Goal: Information Seeking & Learning: Understand process/instructions

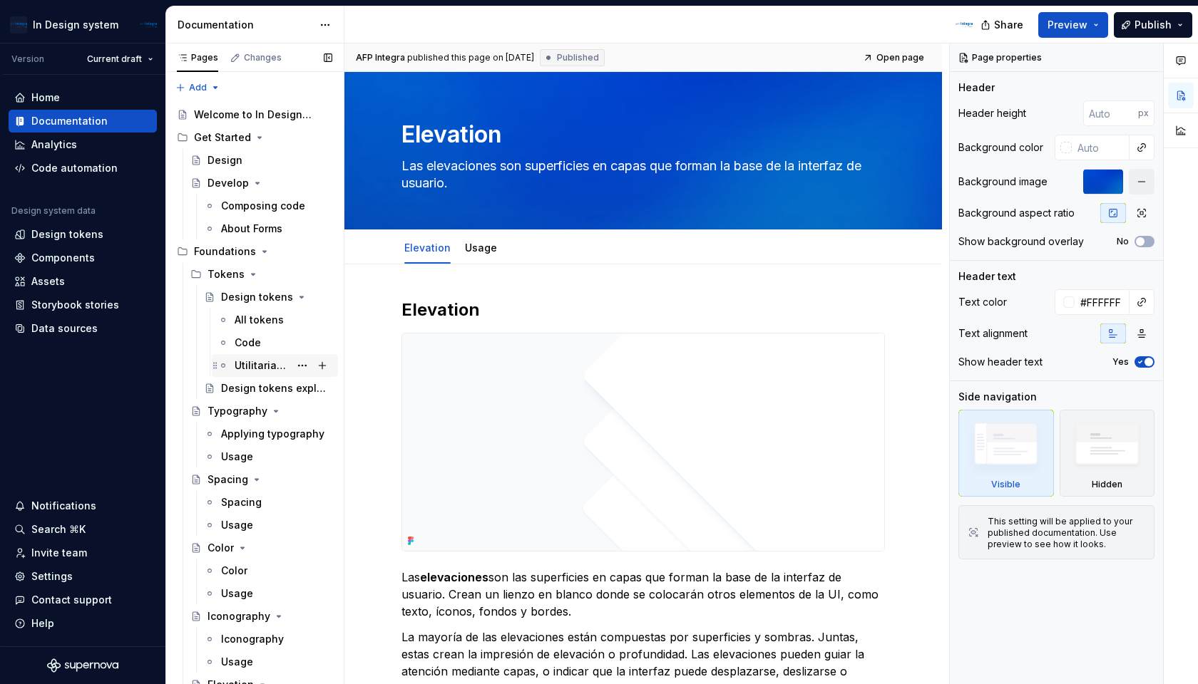
scroll to position [26, 0]
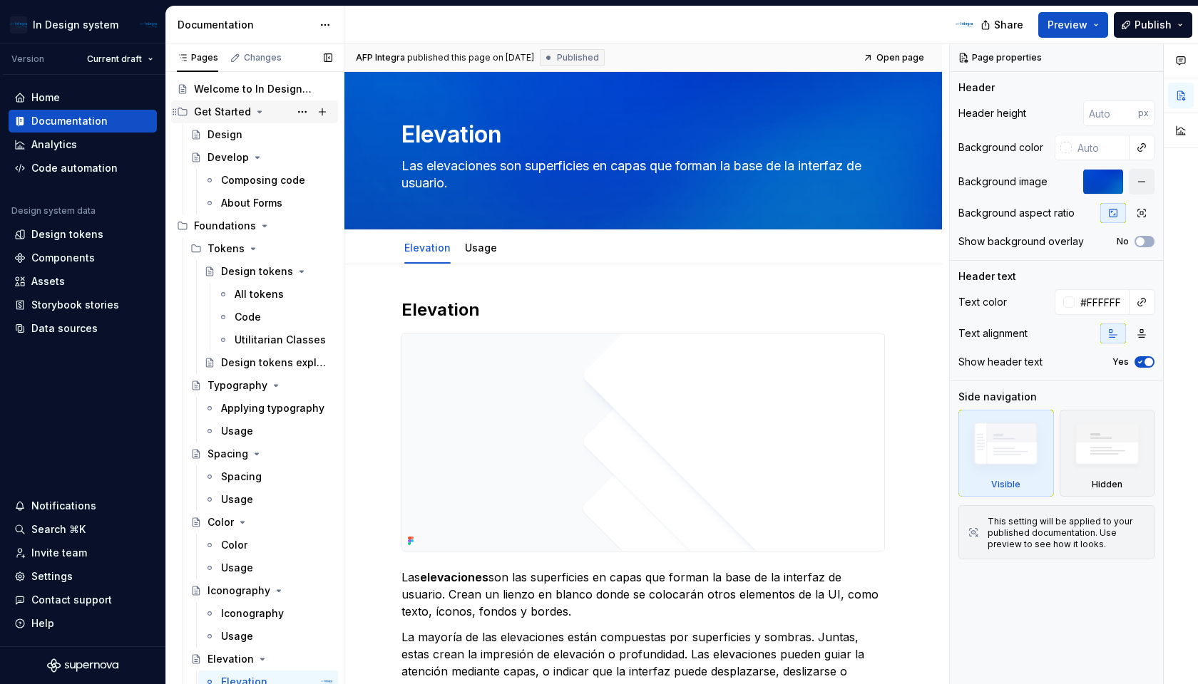
click at [258, 113] on icon "Page tree" at bounding box center [260, 111] width 4 height 1
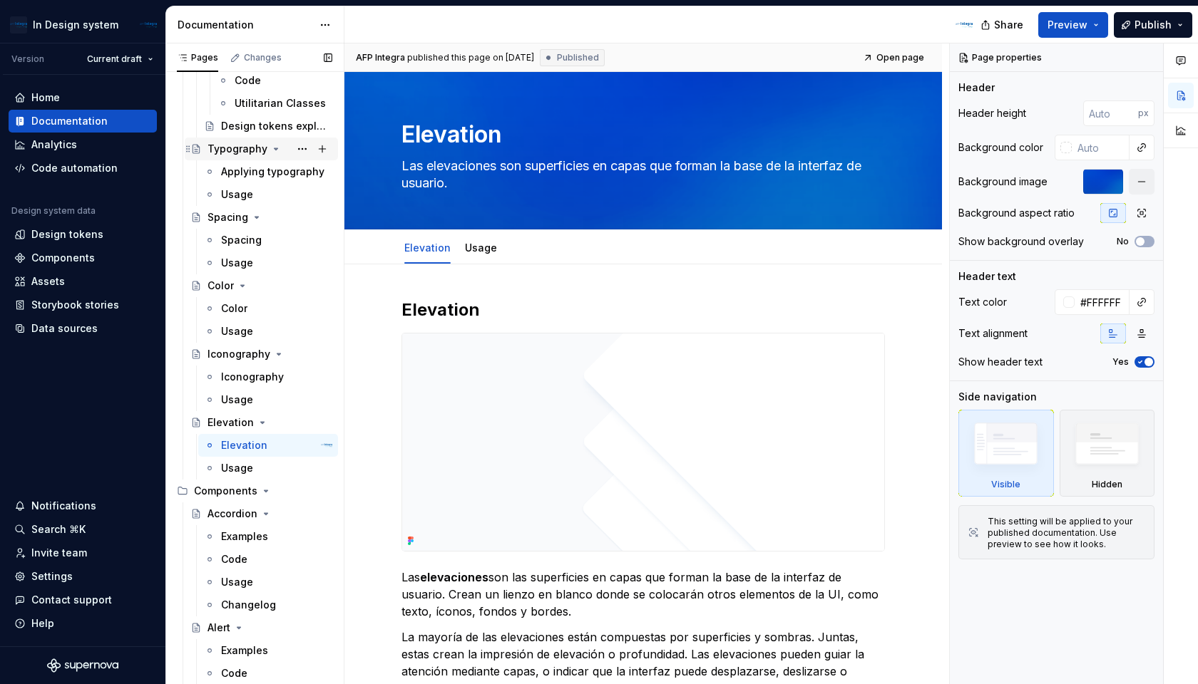
scroll to position [187, 0]
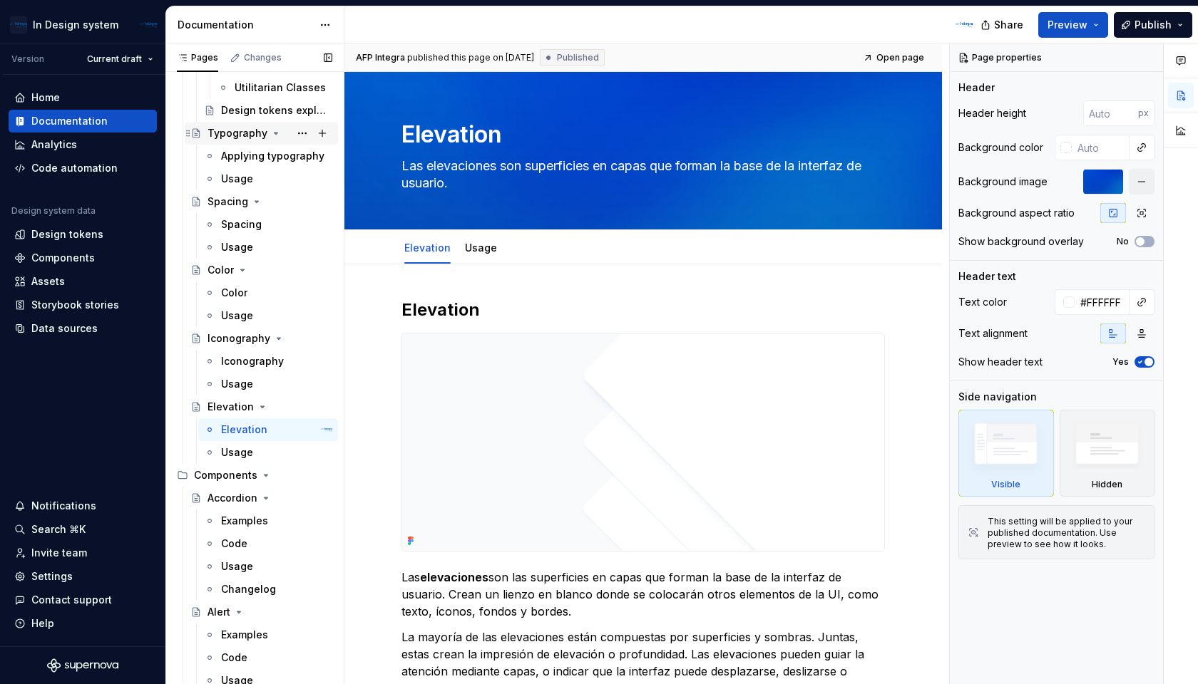
click at [270, 130] on icon "Page tree" at bounding box center [275, 133] width 11 height 11
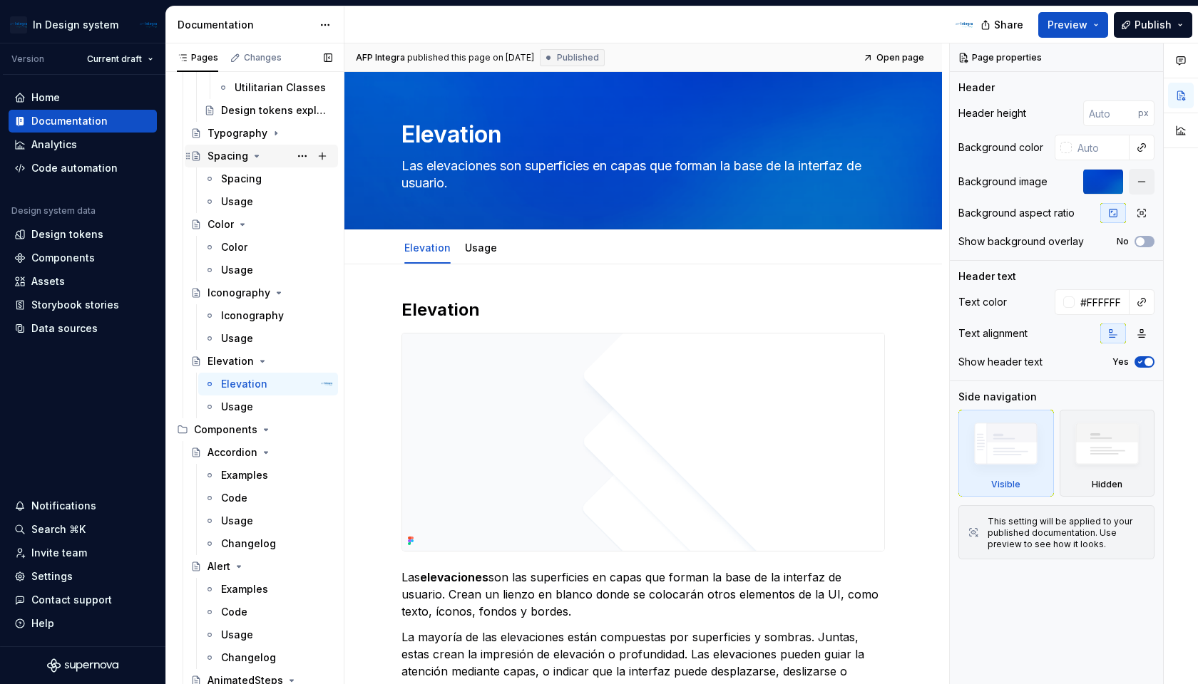
click at [258, 154] on icon "Page tree" at bounding box center [256, 155] width 11 height 11
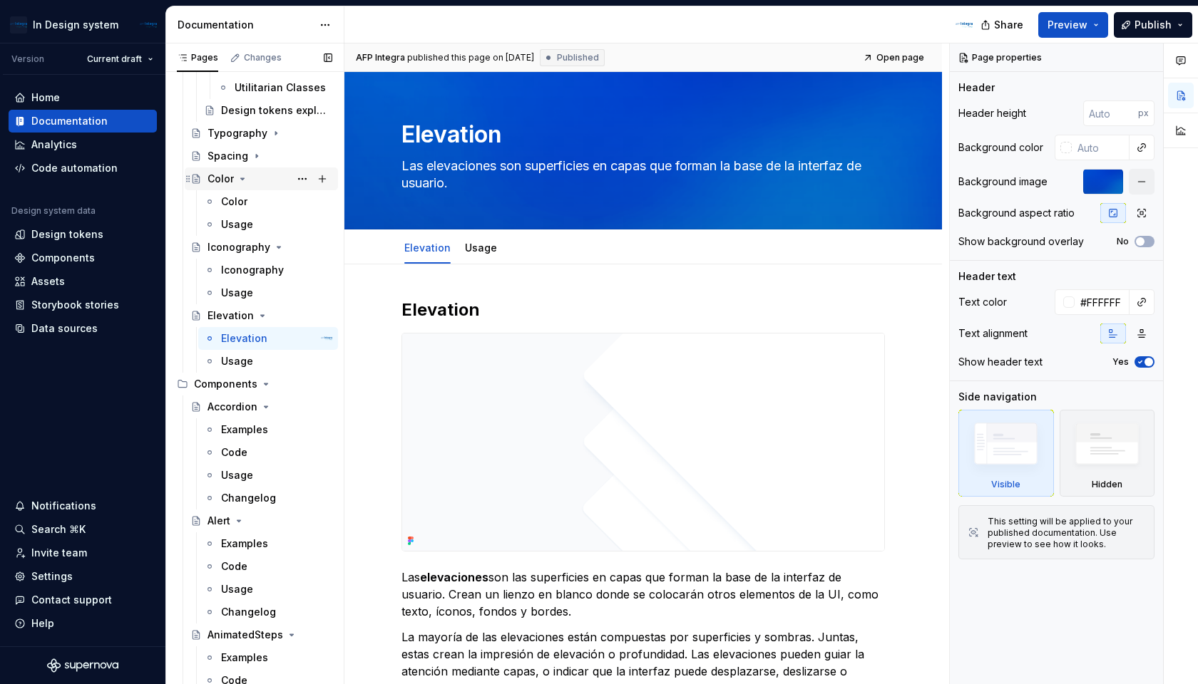
click at [242, 179] on icon "Page tree" at bounding box center [243, 178] width 4 height 1
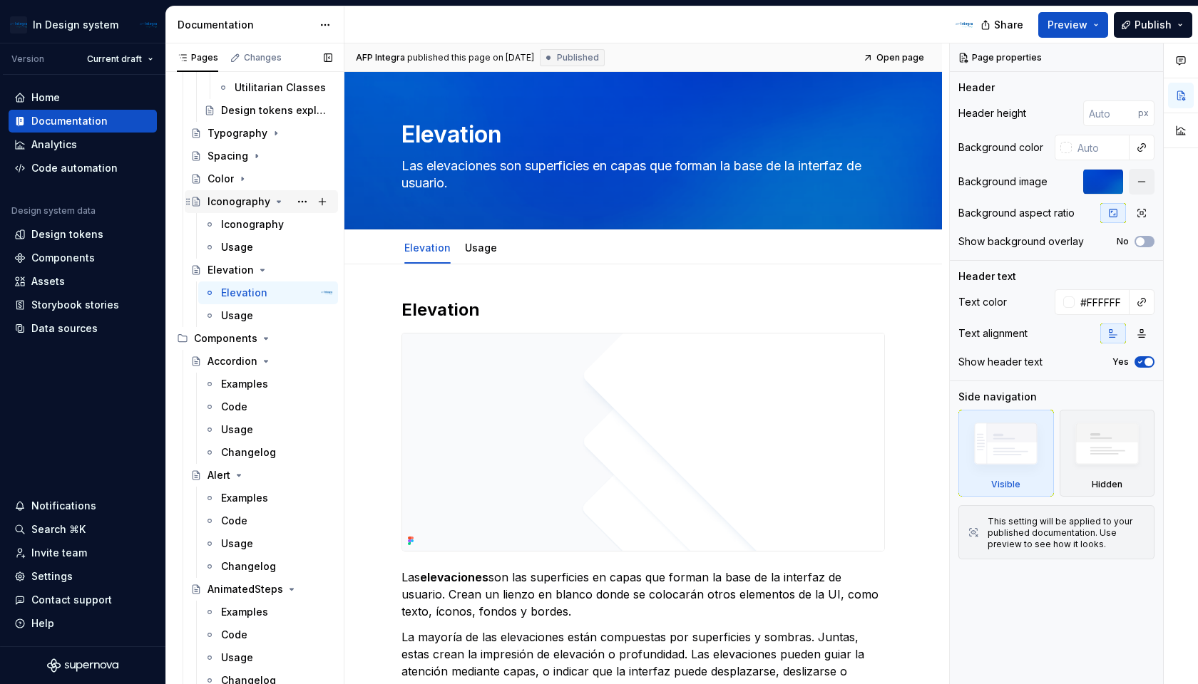
click at [252, 202] on div "Iconography" at bounding box center [238, 202] width 63 height 14
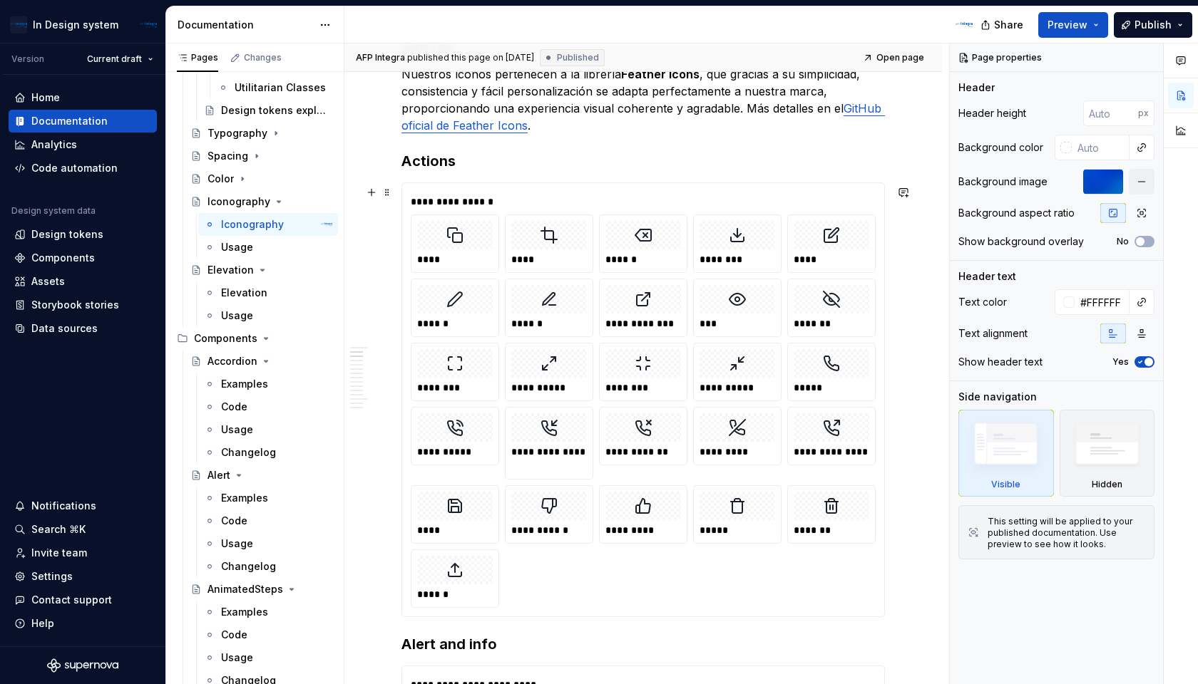
scroll to position [577, 0]
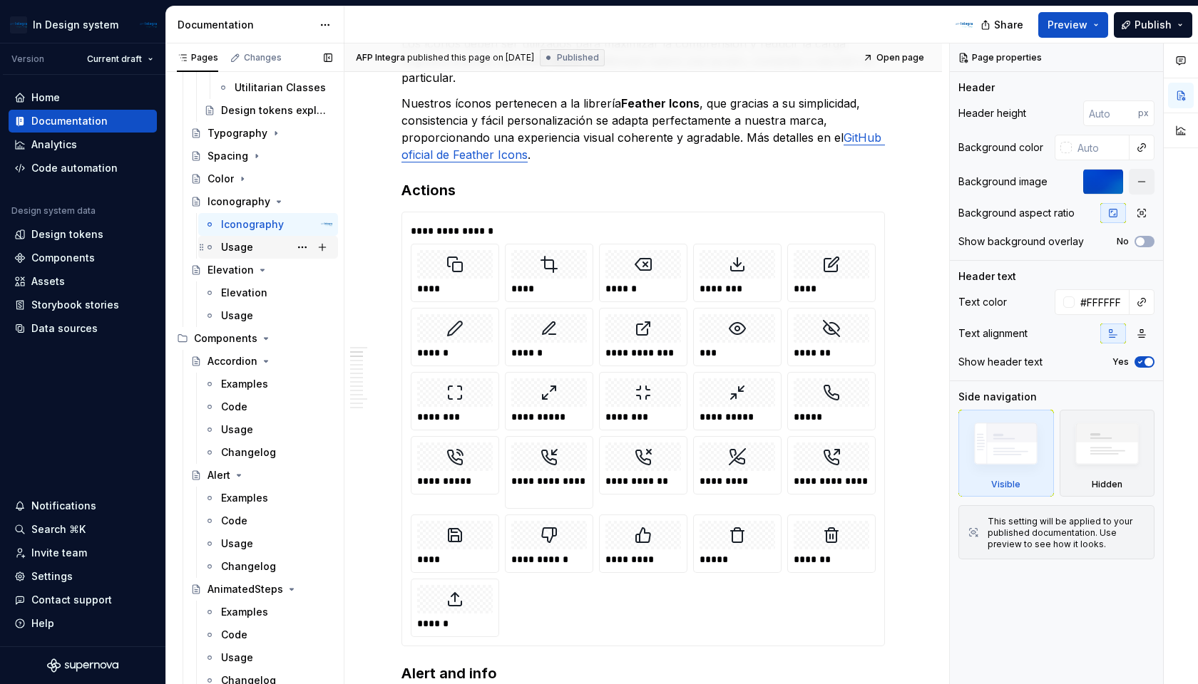
click at [253, 246] on div "Usage" at bounding box center [276, 247] width 111 height 20
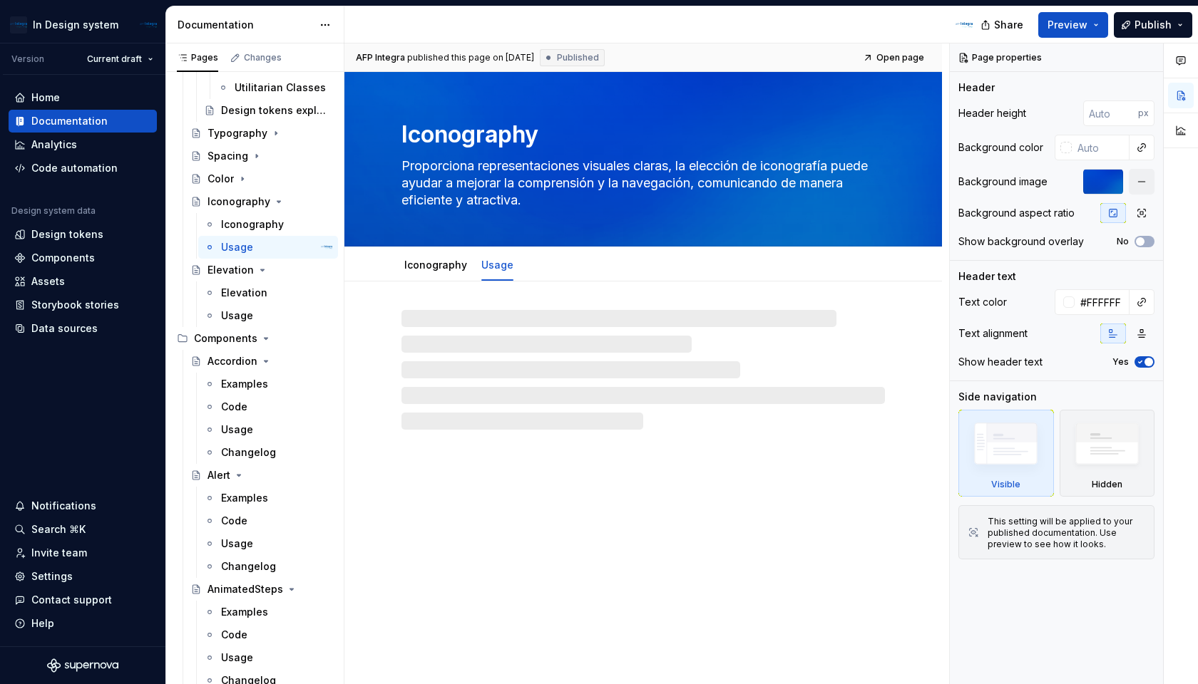
type textarea "*"
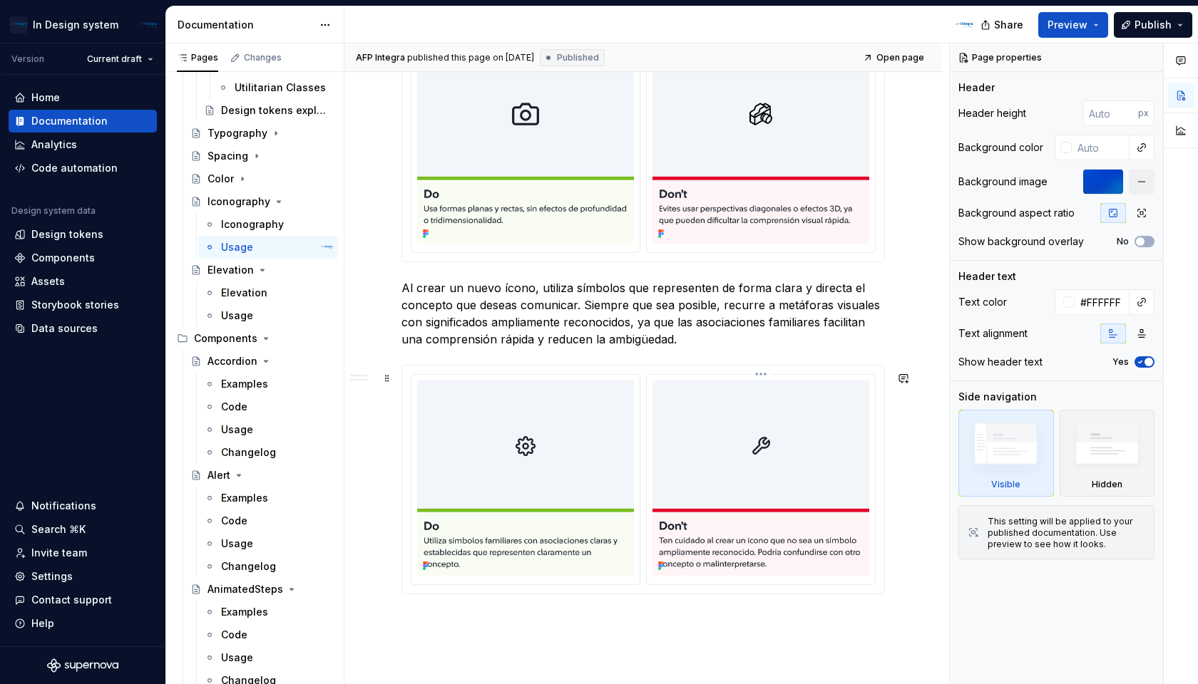
scroll to position [1435, 0]
